Goal: Information Seeking & Learning: Learn about a topic

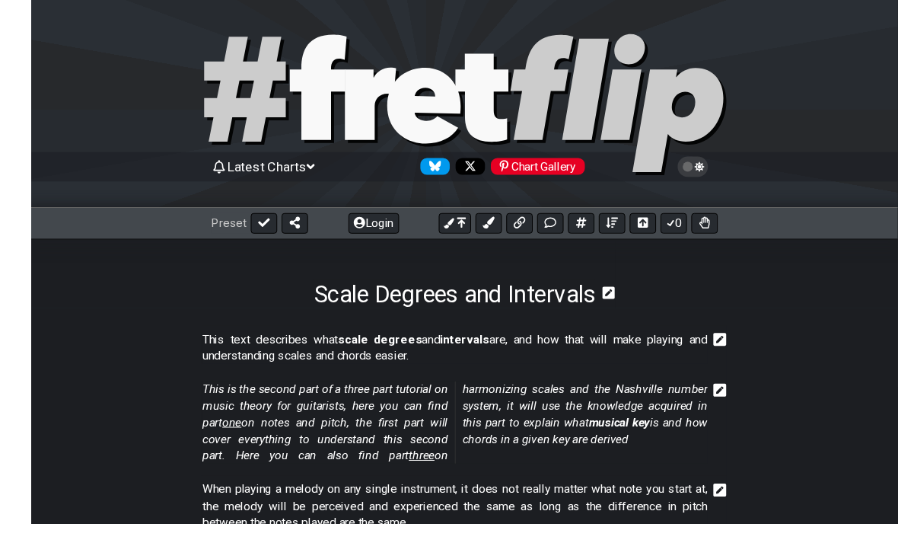
scroll to position [43, 0]
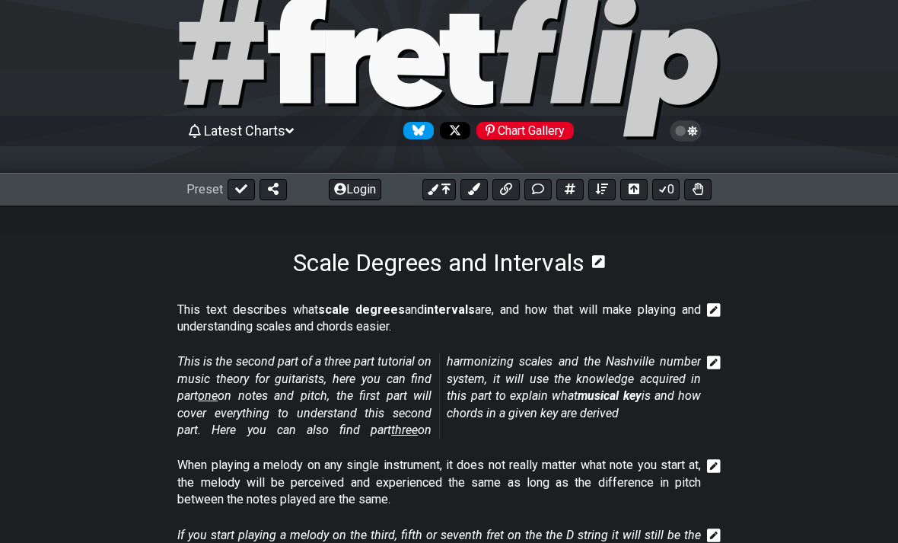
click at [285, 132] on span "Latest Charts" at bounding box center [244, 131] width 81 height 16
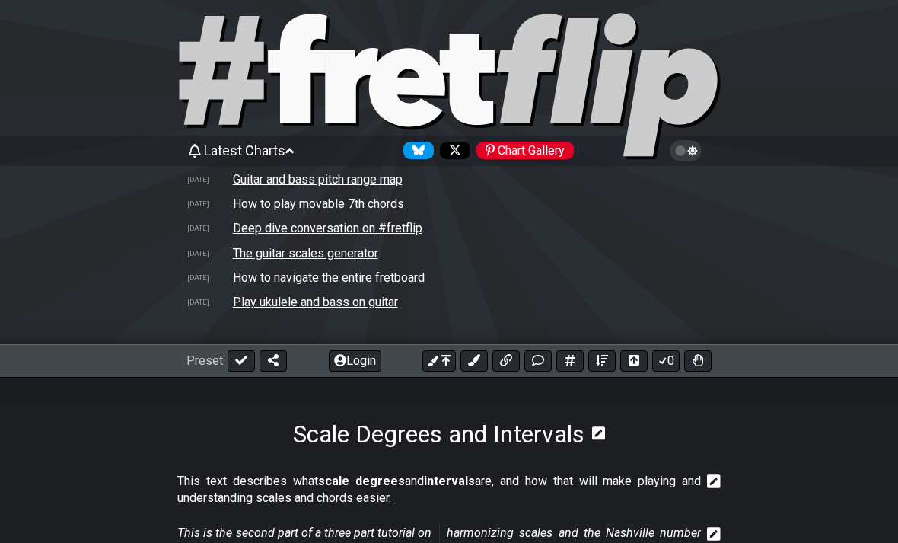
scroll to position [0, 0]
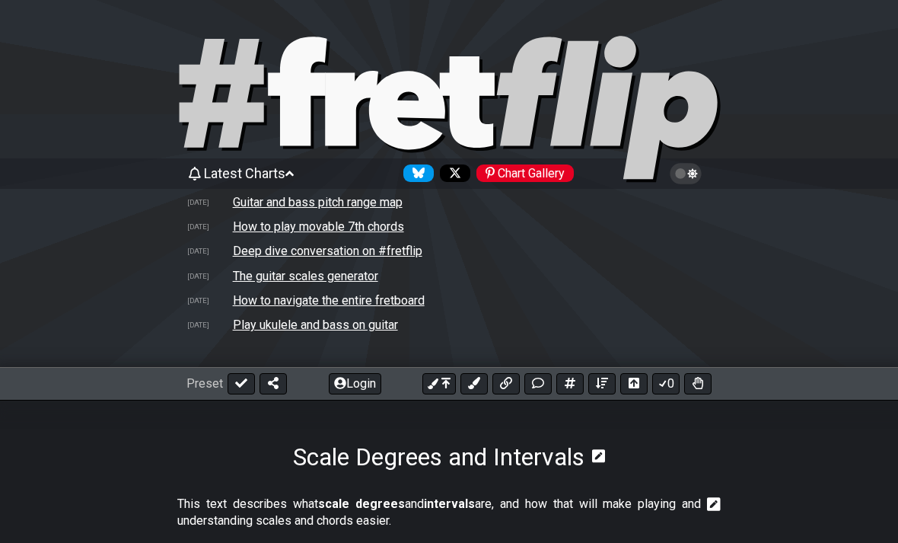
click at [285, 168] on span "Latest Charts" at bounding box center [244, 173] width 81 height 16
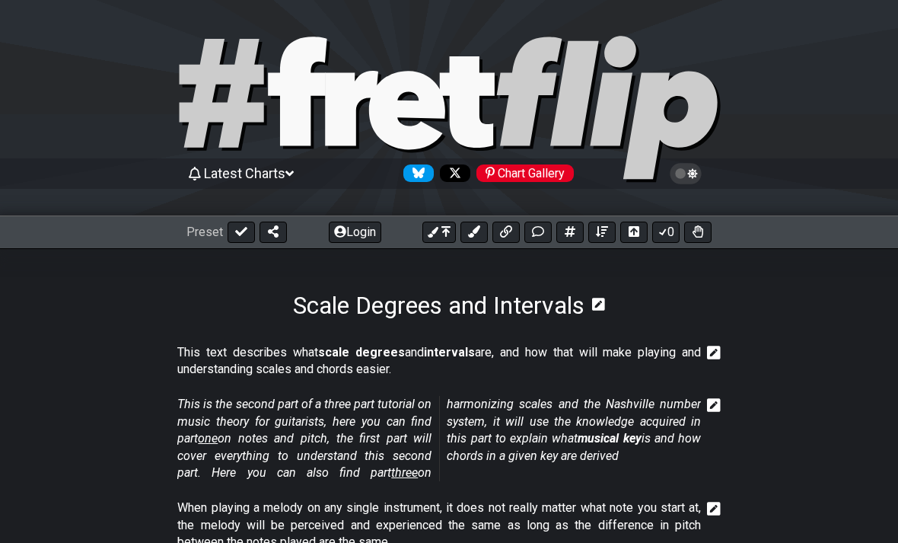
click at [230, 160] on icon at bounding box center [449, 109] width 548 height 152
select select "C"
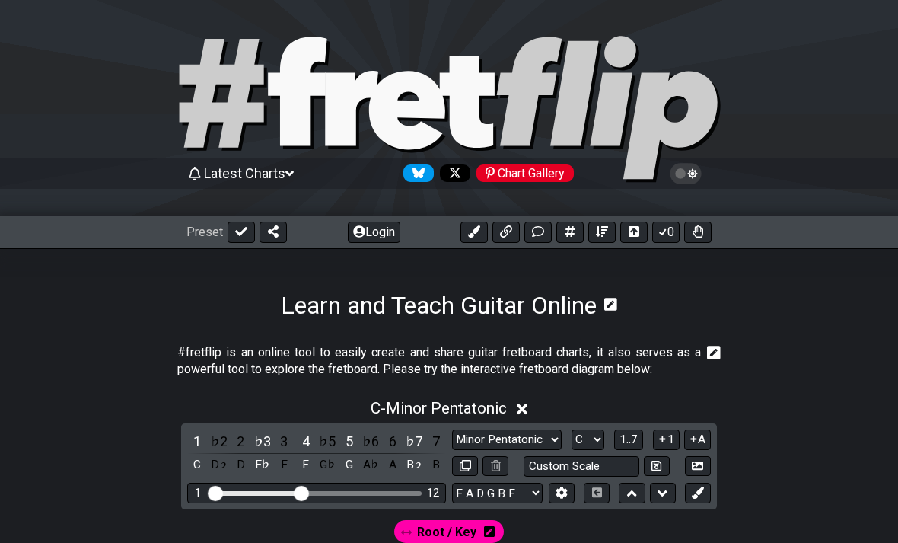
click at [252, 169] on span "Latest Charts" at bounding box center [244, 173] width 81 height 16
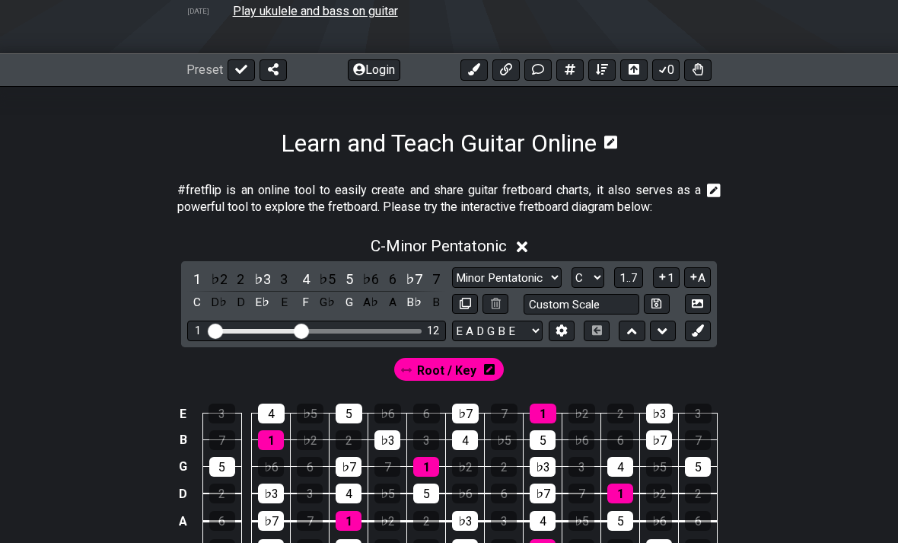
scroll to position [313, 0]
click at [530, 234] on div "C - Minor Pentatonic" at bounding box center [449, 242] width 898 height 28
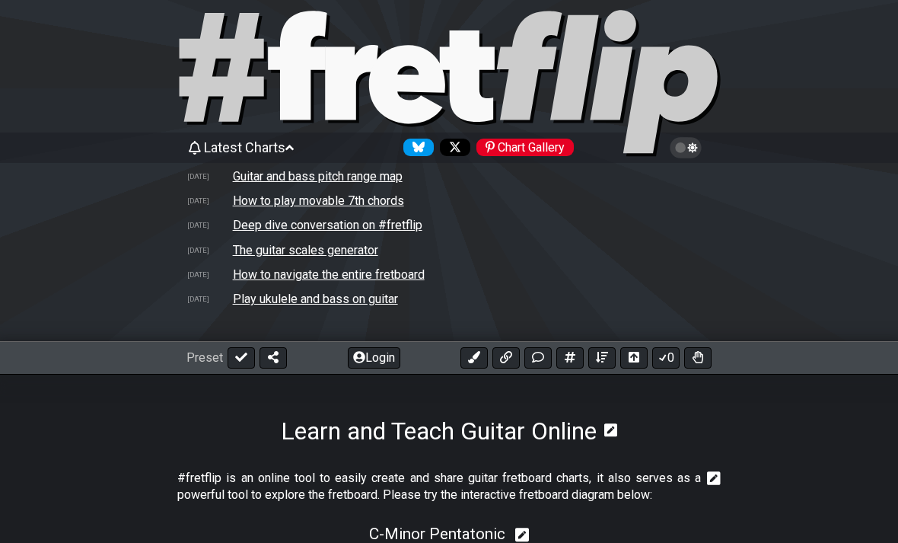
scroll to position [0, 0]
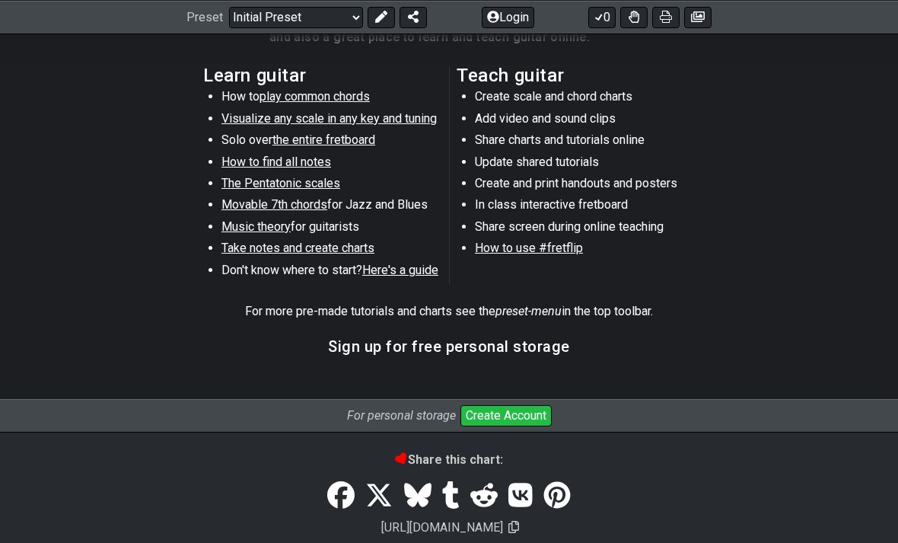
scroll to position [820, 0]
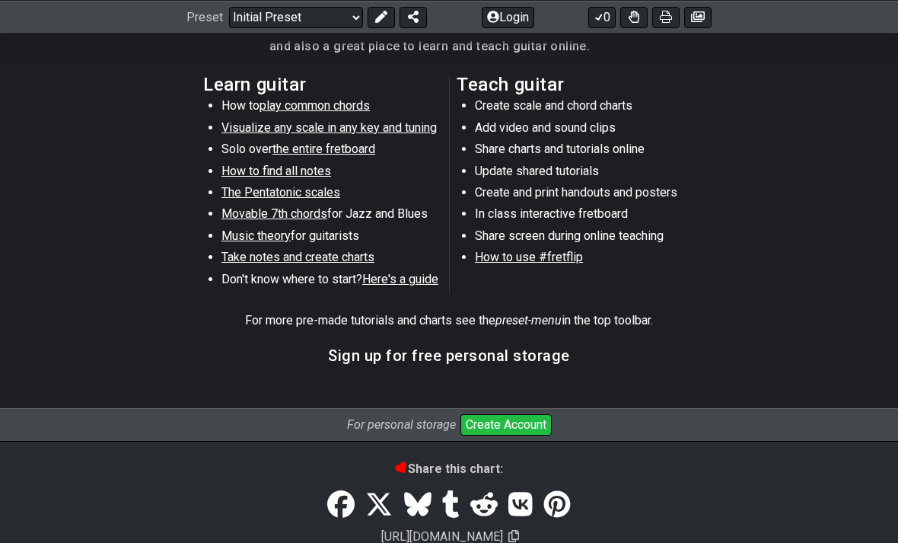
click at [532, 415] on button "Create Account" at bounding box center [505, 424] width 91 height 21
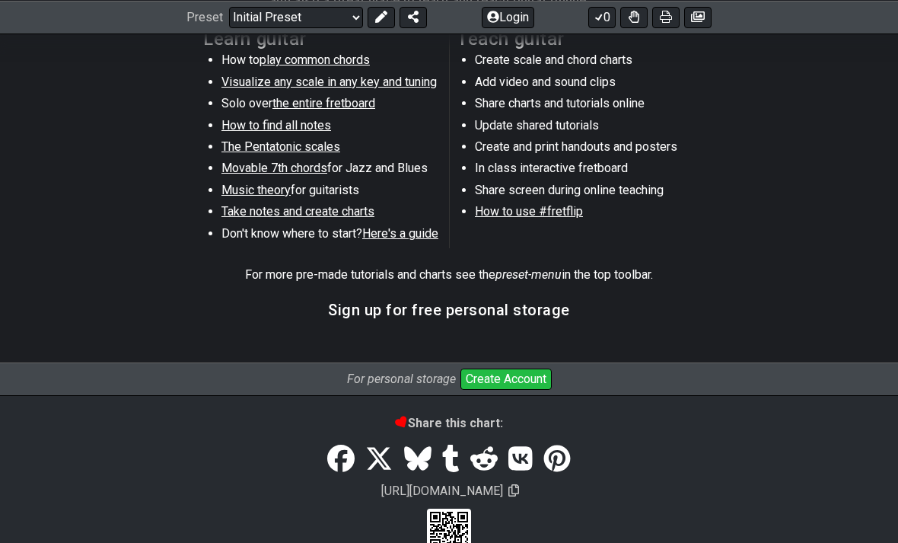
scroll to position [869, 0]
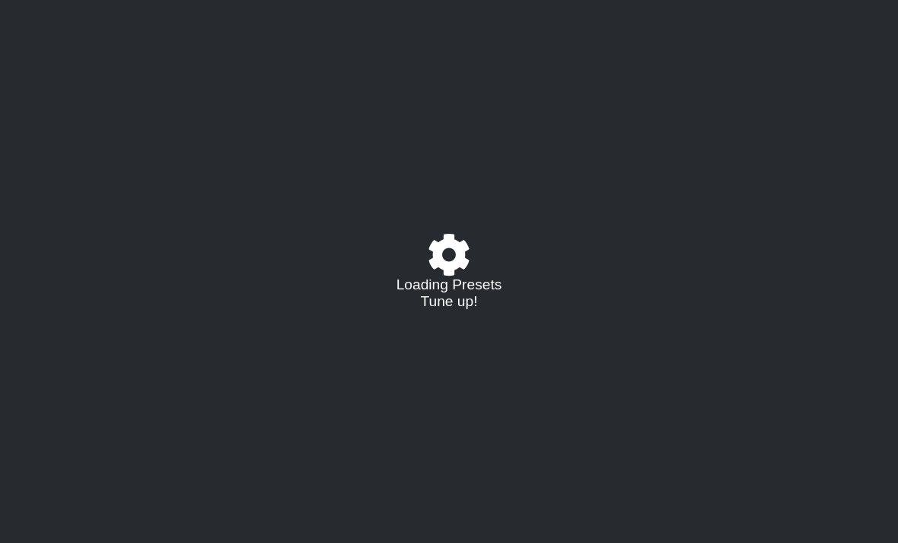
select select "C"
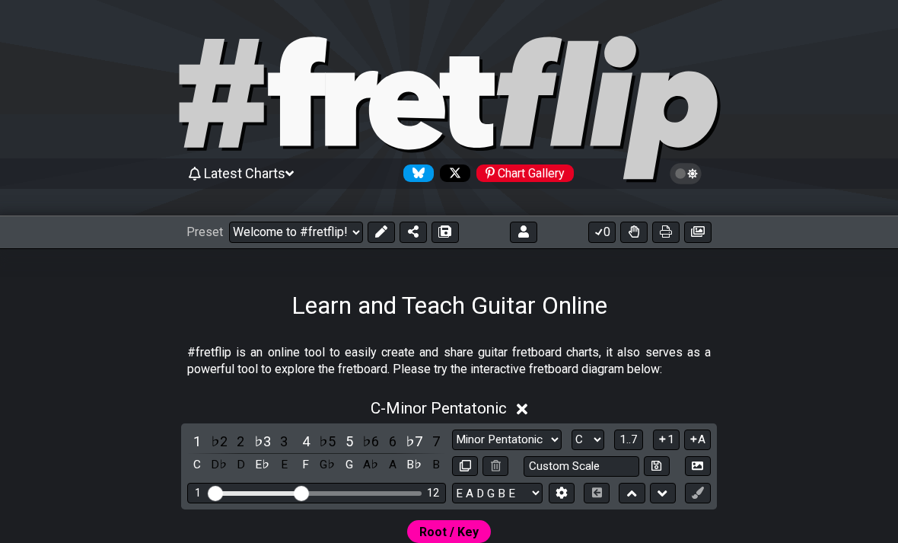
click at [342, 228] on select "Welcome to #fretflip! Initial Preset Custom Preset Minor Pentatonic Major Penta…" at bounding box center [296, 231] width 134 height 21
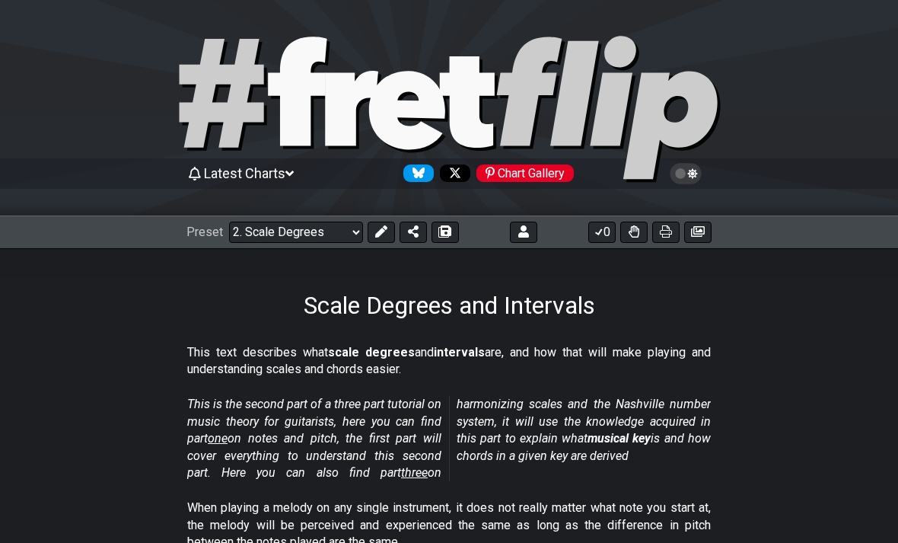
click at [328, 228] on select "Welcome to #fretflip! Initial Preset Custom Preset Minor Pentatonic Major Penta…" at bounding box center [296, 231] width 134 height 21
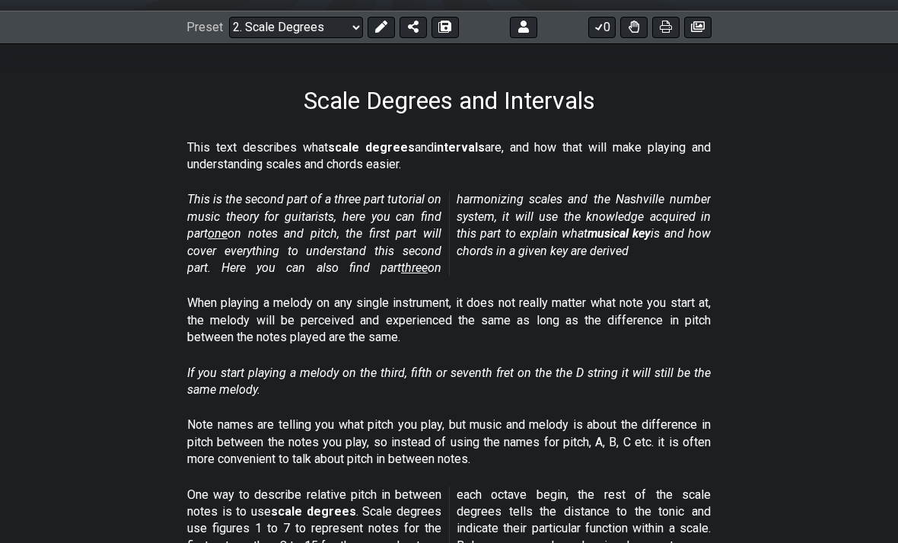
scroll to position [205, 0]
click at [325, 32] on select "Welcome to #fretflip! Initial Preset Custom Preset Minor Pentatonic Major Penta…" at bounding box center [296, 27] width 134 height 21
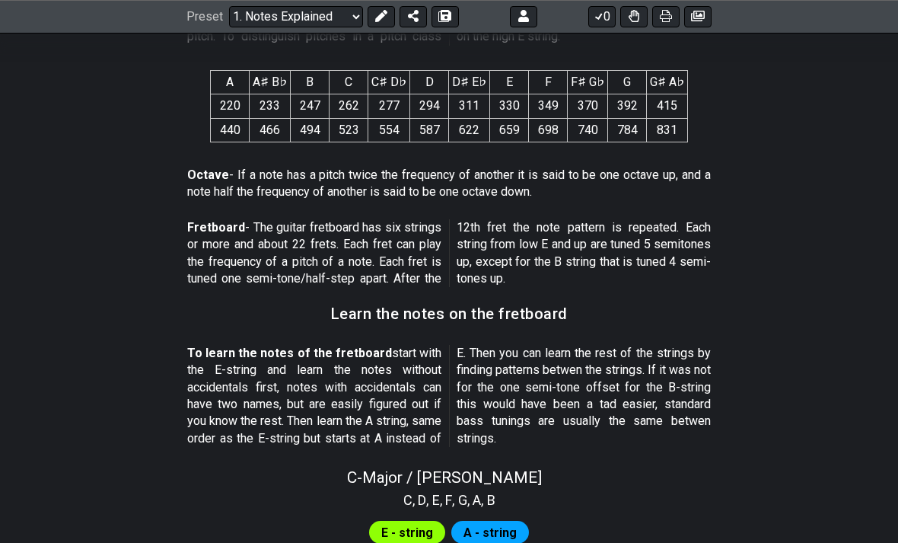
scroll to position [1104, 0]
click at [339, 11] on select "Welcome to #fretflip! Initial Preset Custom Preset Minor Pentatonic Major Penta…" at bounding box center [296, 16] width 134 height 21
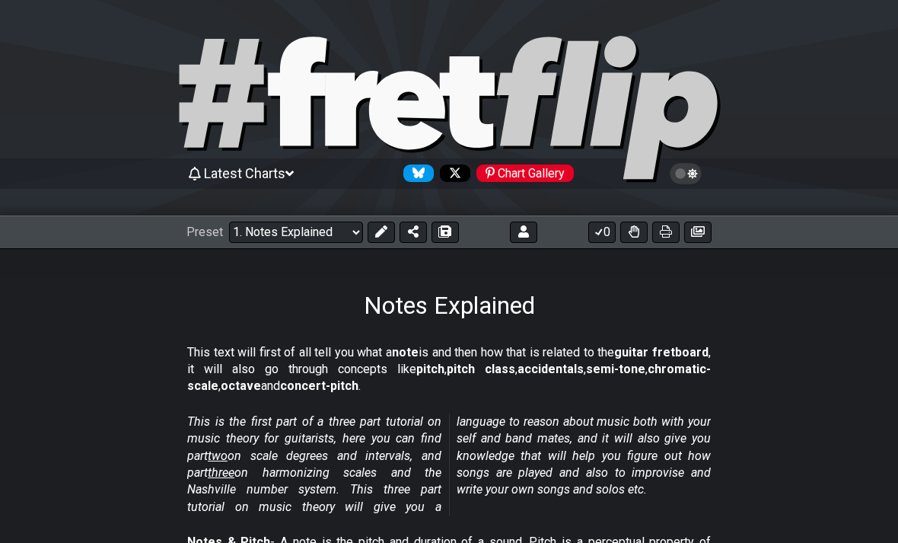
select select "/scale-degrees-and-intervals"
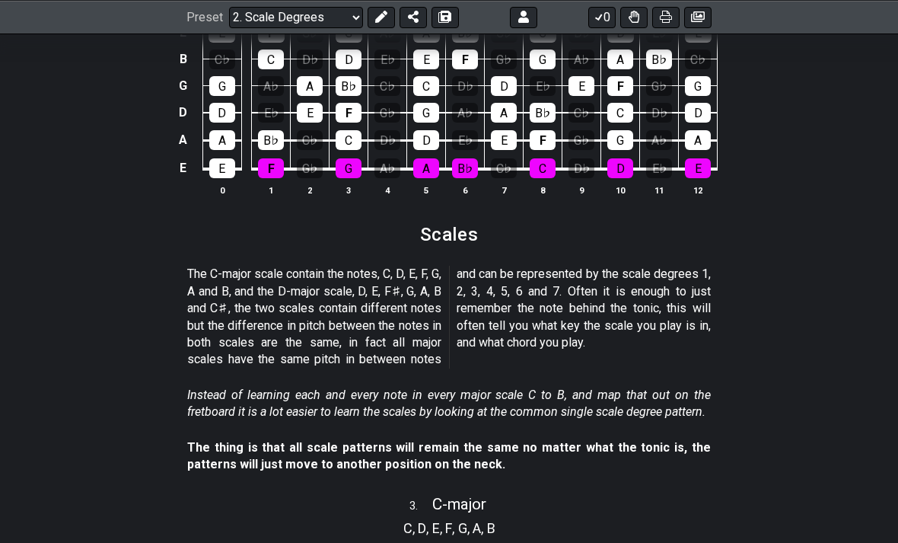
scroll to position [1431, 0]
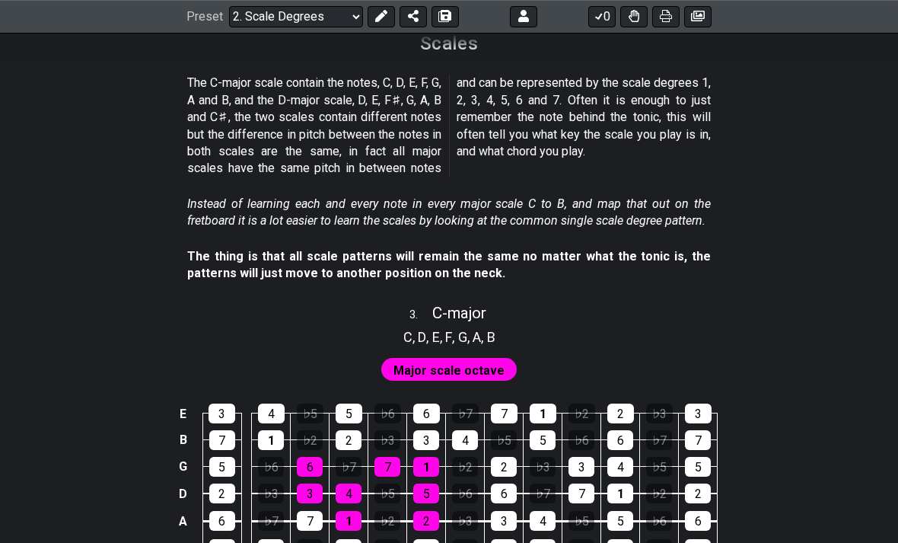
click at [97, 30] on div "Preset Welcome to #fretflip! Initial Preset Custom Preset Minor Pentatonic Majo…" at bounding box center [449, 16] width 898 height 33
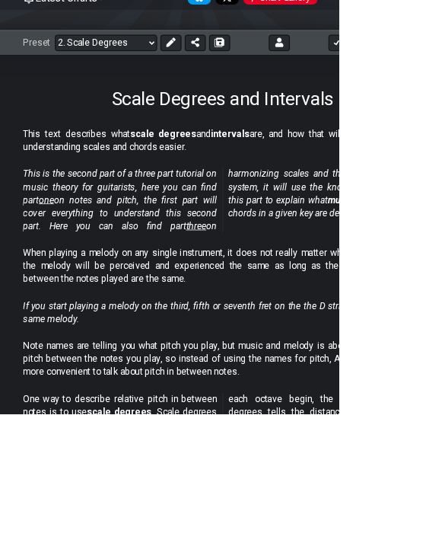
scroll to position [111, 0]
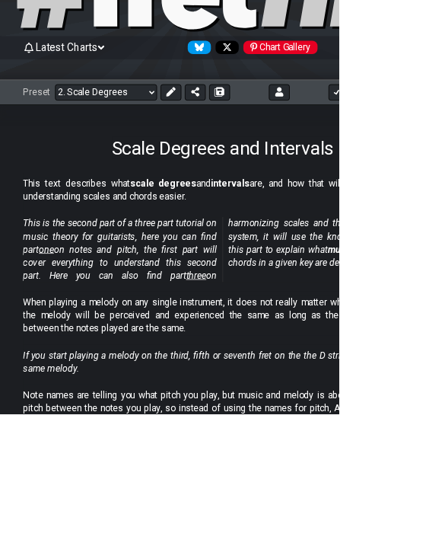
click at [225, 112] on button at bounding box center [224, 120] width 27 height 21
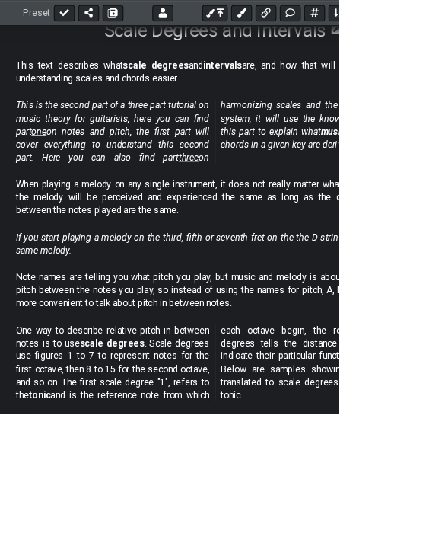
scroll to position [266, 0]
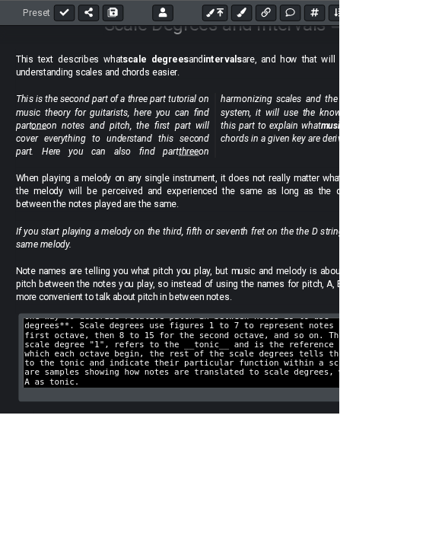
scroll to position [275, 0]
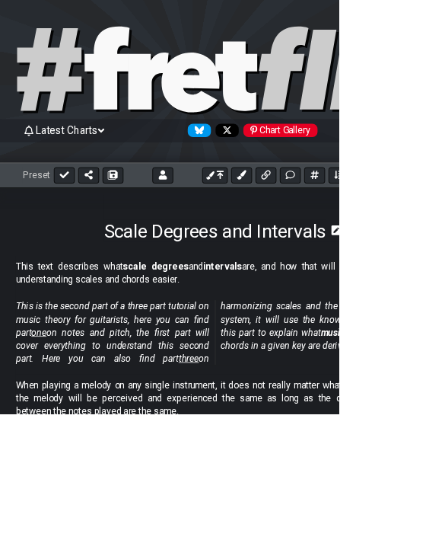
scroll to position [0, 0]
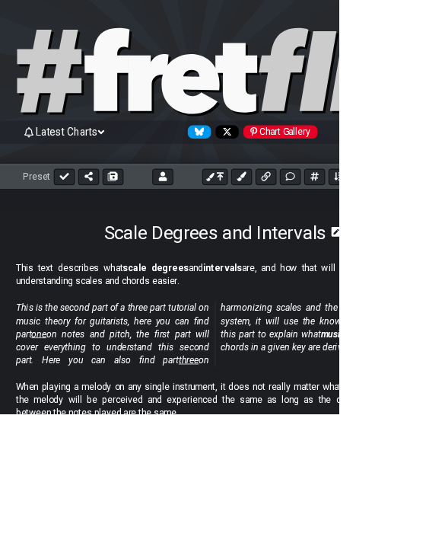
click at [88, 221] on button at bounding box center [84, 231] width 27 height 21
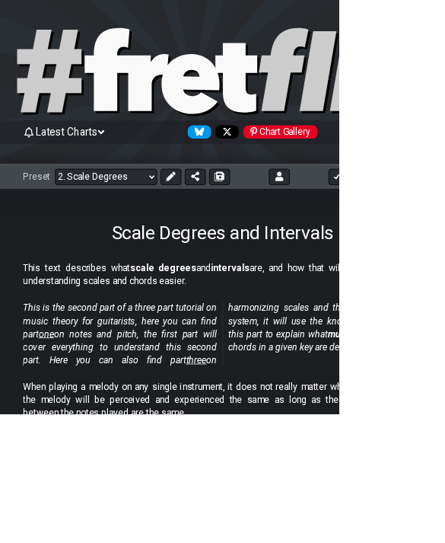
click at [187, 226] on select "Welcome to #fretflip! Initial Preset Custom Preset Minor Pentatonic Major Penta…" at bounding box center [139, 231] width 134 height 21
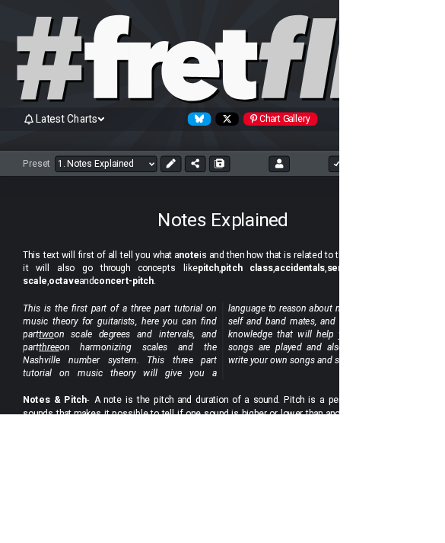
scroll to position [19, 0]
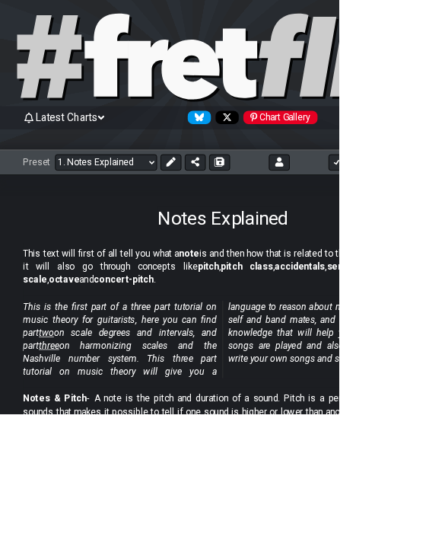
click at [189, 202] on select "Welcome to #fretflip! Initial Preset Custom Preset Minor Pentatonic Major Penta…" at bounding box center [139, 212] width 134 height 21
select select "/scale-degrees-and-intervals"
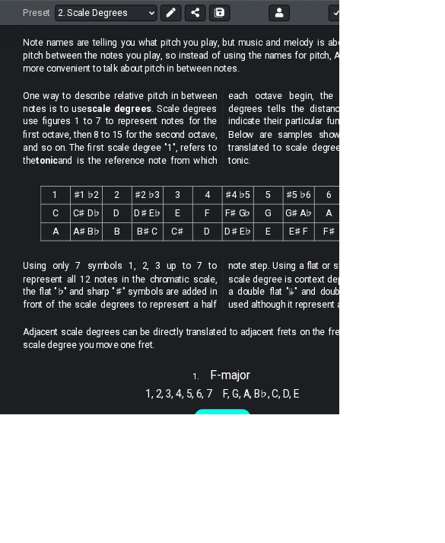
scroll to position [581, 0]
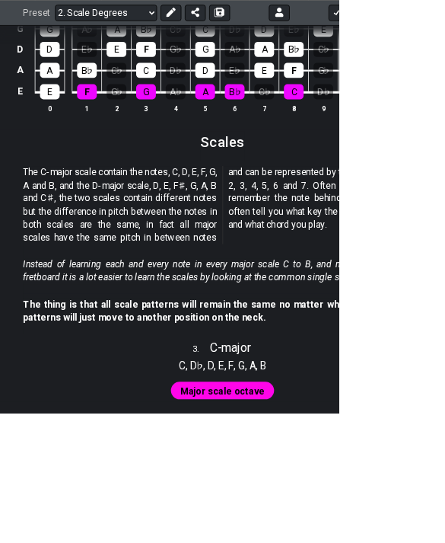
scroll to position [1488, 0]
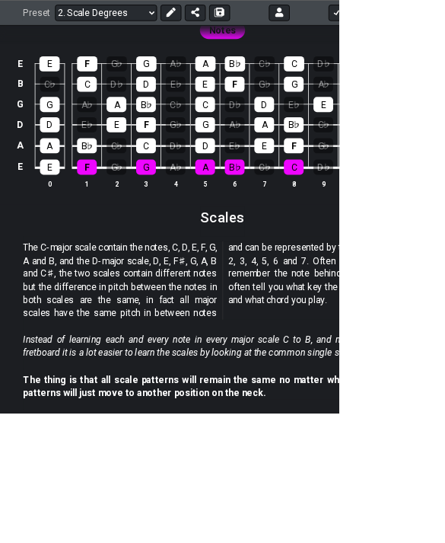
click at [221, 6] on button at bounding box center [224, 16] width 27 height 21
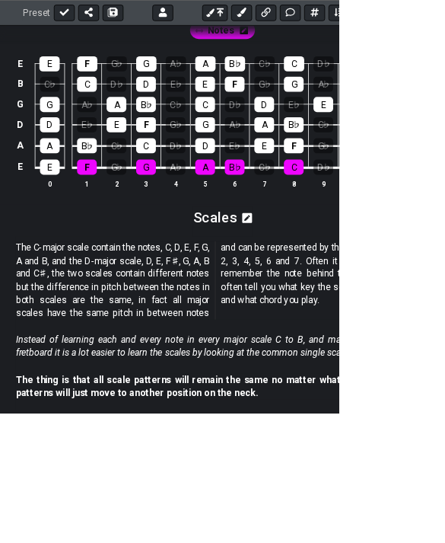
scroll to position [1388, 0]
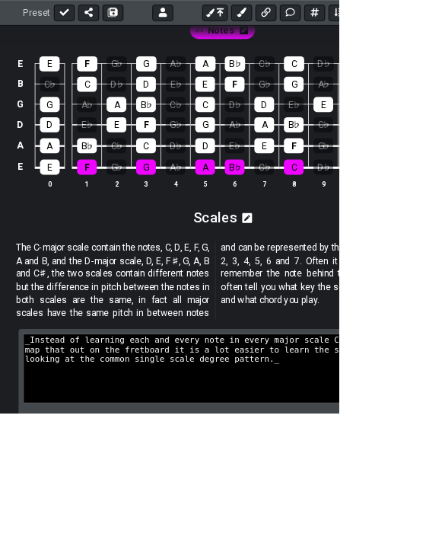
click at [527, 405] on span "The C-major scale contain the notes, C, D, E, F, G, A and B, and the D-major sc…" at bounding box center [283, 368] width 524 height 102
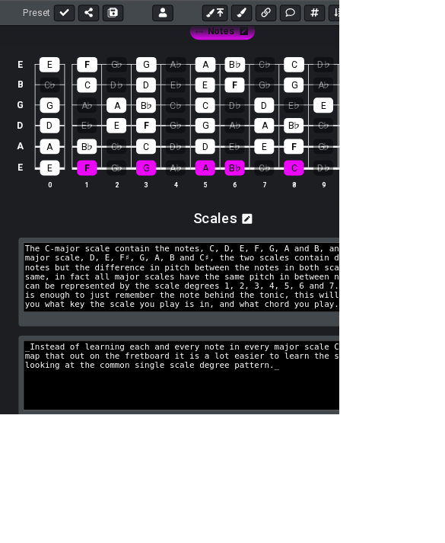
click at [558, 524] on div "_Instead of learning each and every note in every major scale C to B, and map t…" at bounding box center [292, 498] width 536 height 116
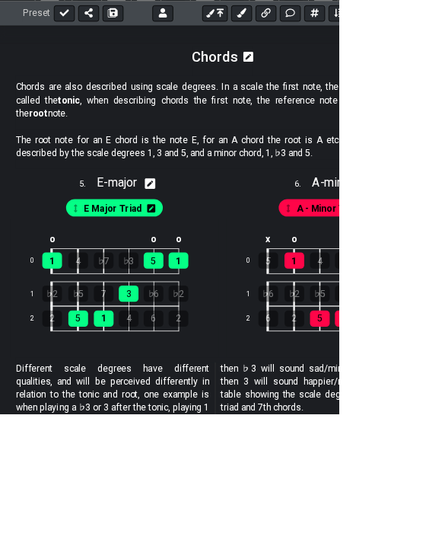
scroll to position [2467, 0]
